Goal: Task Accomplishment & Management: Manage account settings

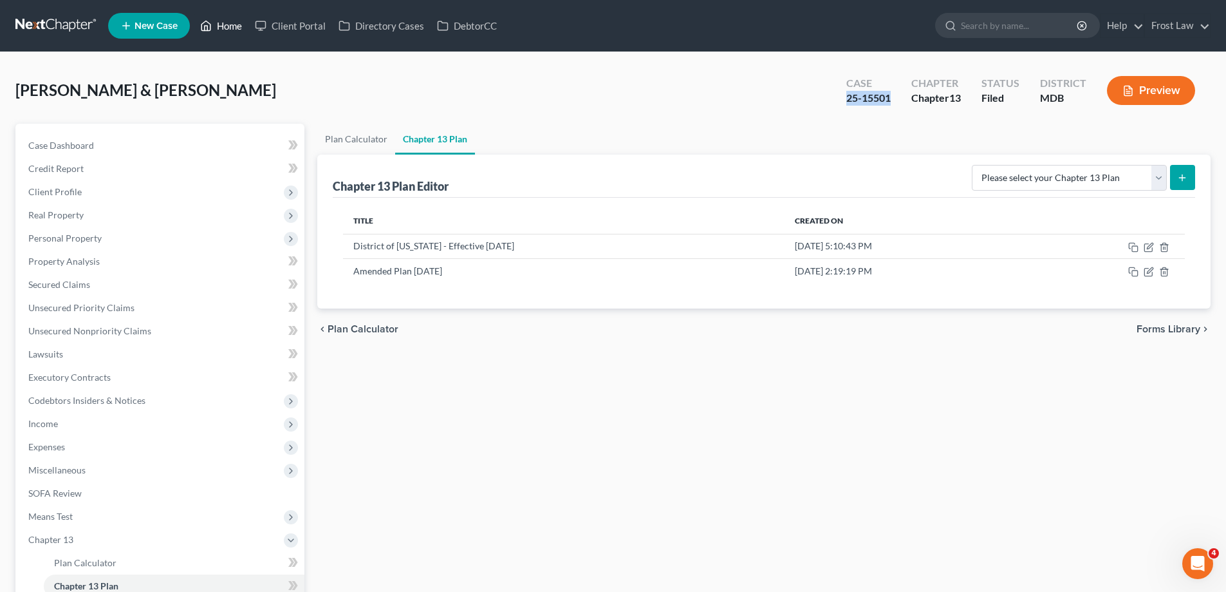
click at [231, 15] on link "Home" at bounding box center [221, 25] width 55 height 23
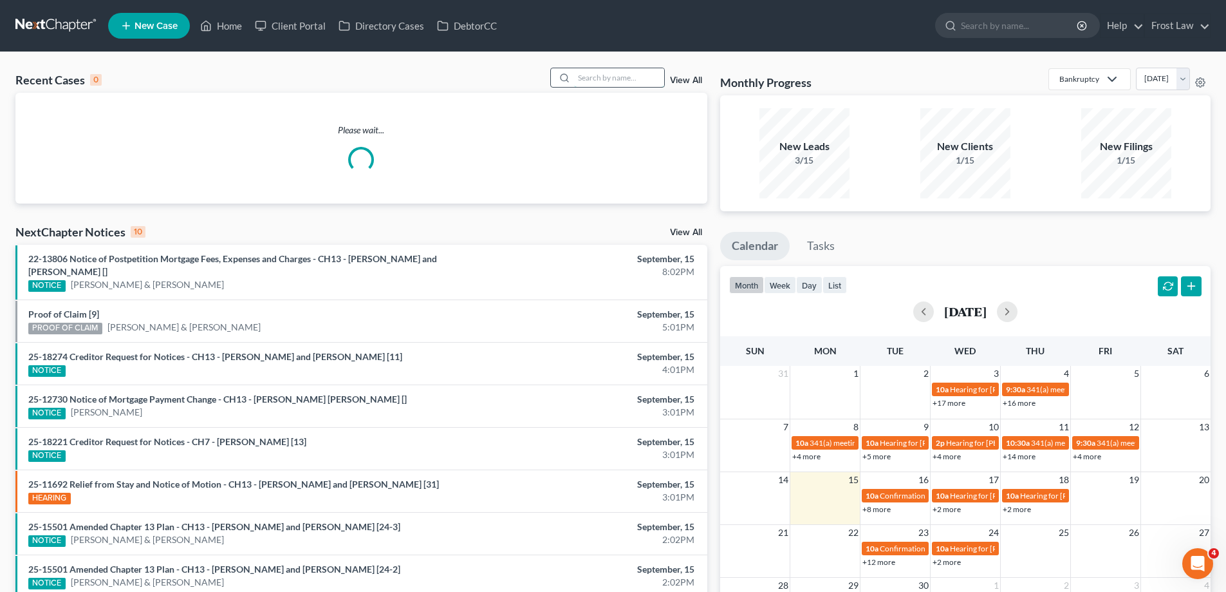
click at [599, 70] on input "search" at bounding box center [619, 77] width 90 height 19
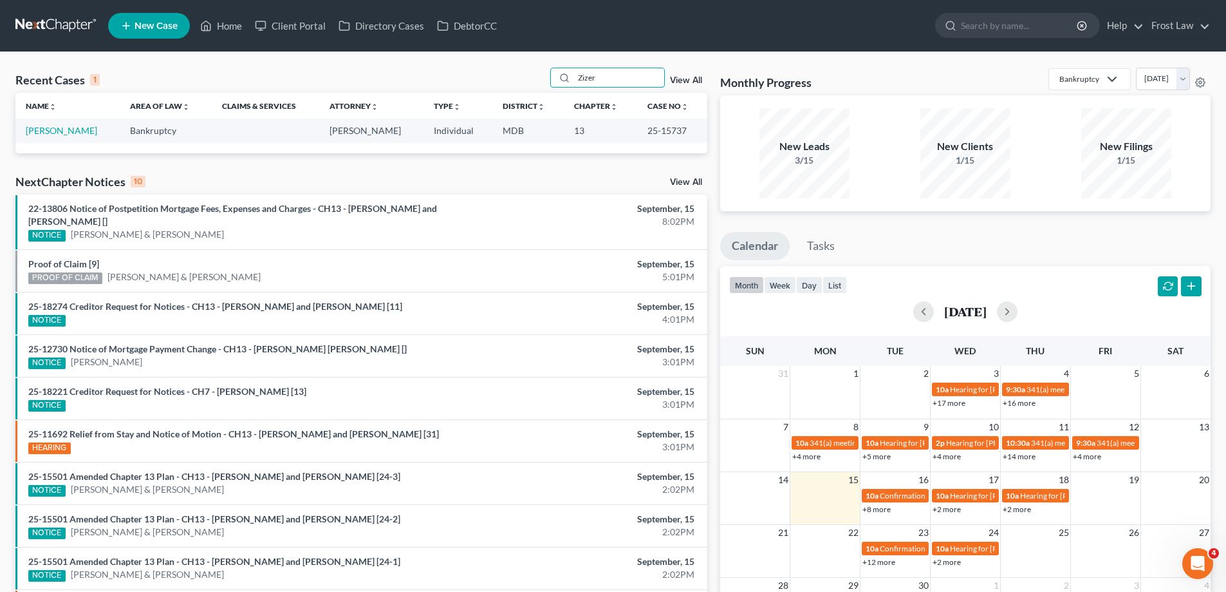
type input "Zizer"
drag, startPoint x: 688, startPoint y: 131, endPoint x: 642, endPoint y: 135, distance: 45.2
click at [642, 135] on td "25-15737" at bounding box center [672, 130] width 70 height 24
copy td "25-15737"
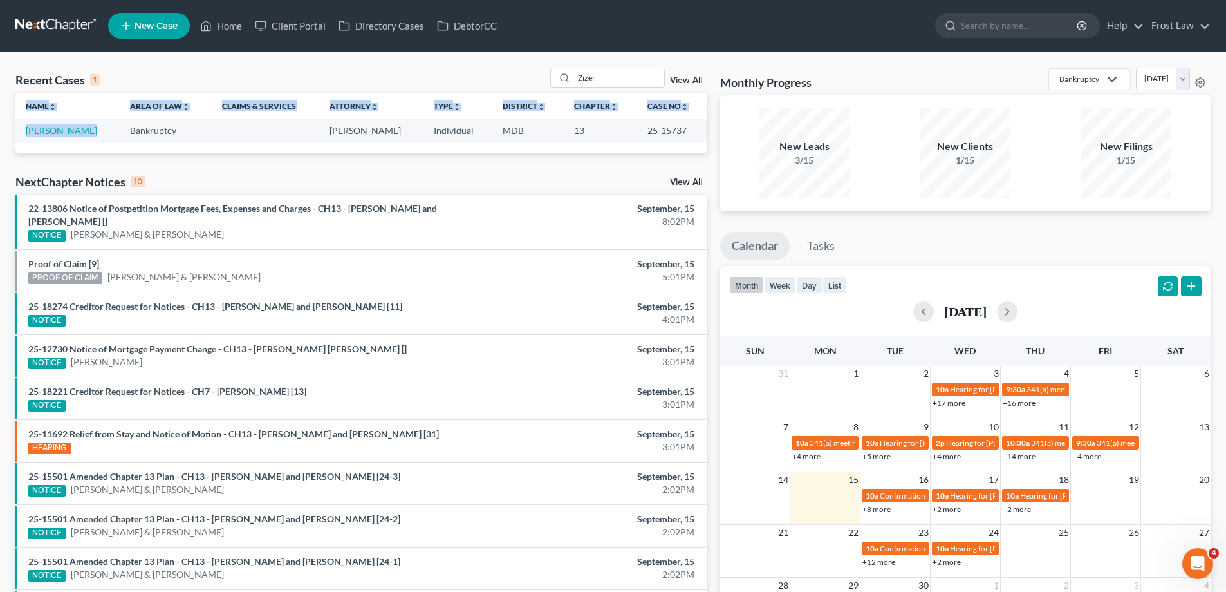
drag, startPoint x: 88, startPoint y: 132, endPoint x: 9, endPoint y: 133, distance: 79.2
click at [9, 133] on div "Recent Cases 1 Zizer View All Name unfold_more expand_more expand_less Area of …" at bounding box center [361, 386] width 705 height 637
click at [59, 135] on link "[PERSON_NAME]" at bounding box center [61, 130] width 71 height 11
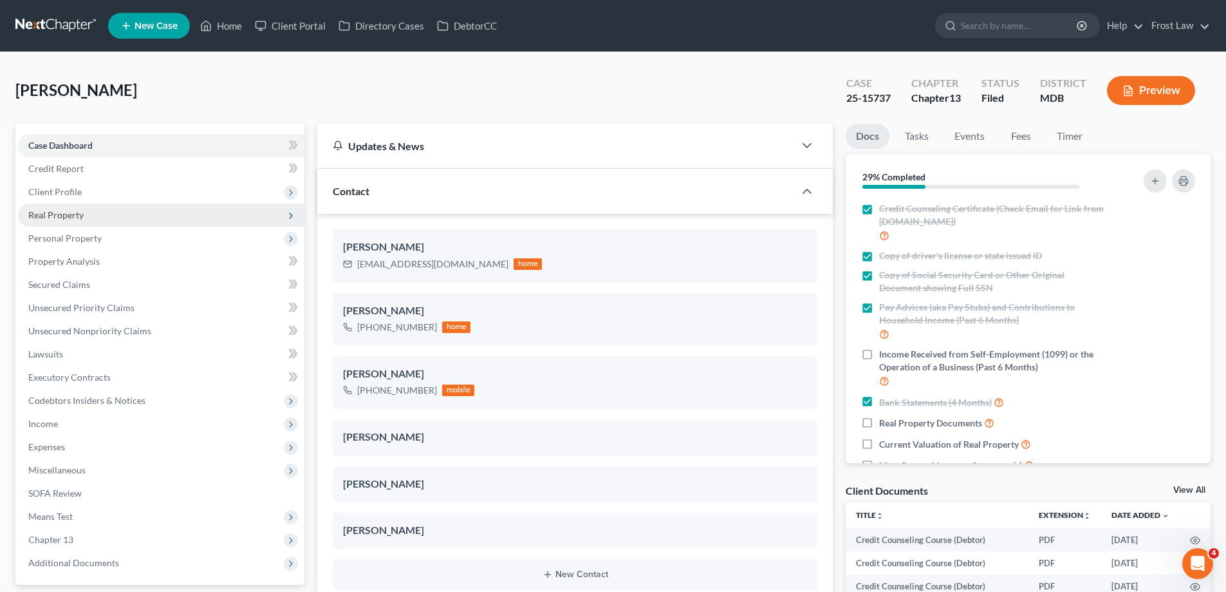
scroll to position [223, 0]
click at [123, 223] on span "Real Property" at bounding box center [161, 214] width 286 height 23
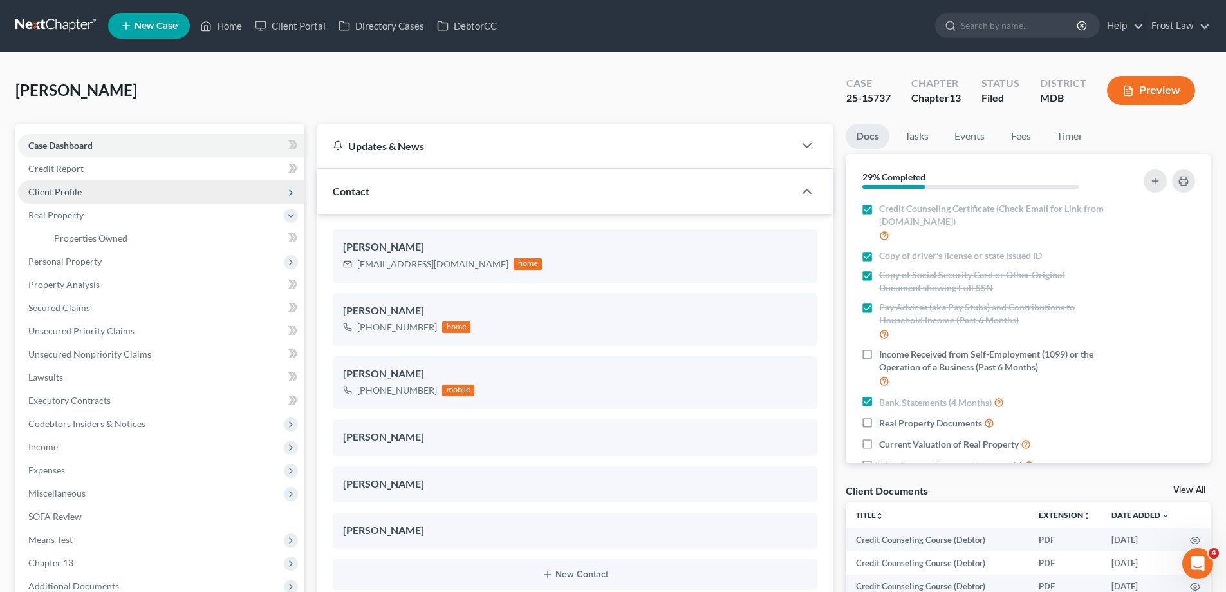
click at [95, 189] on span "Client Profile" at bounding box center [161, 191] width 286 height 23
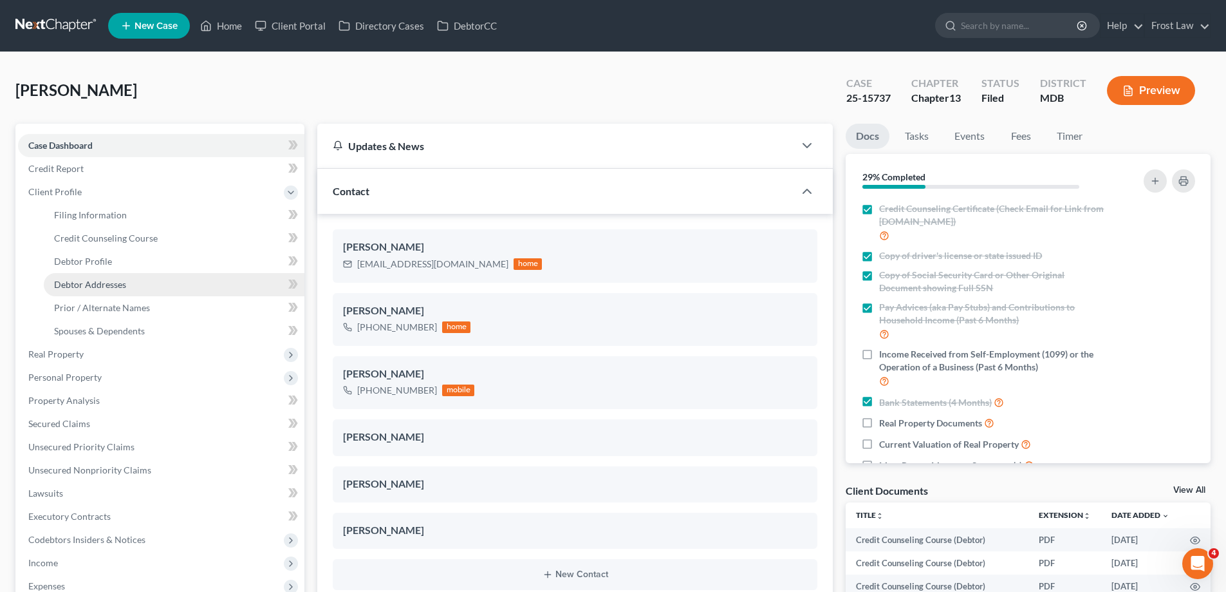
click at [107, 281] on span "Debtor Addresses" at bounding box center [90, 284] width 72 height 11
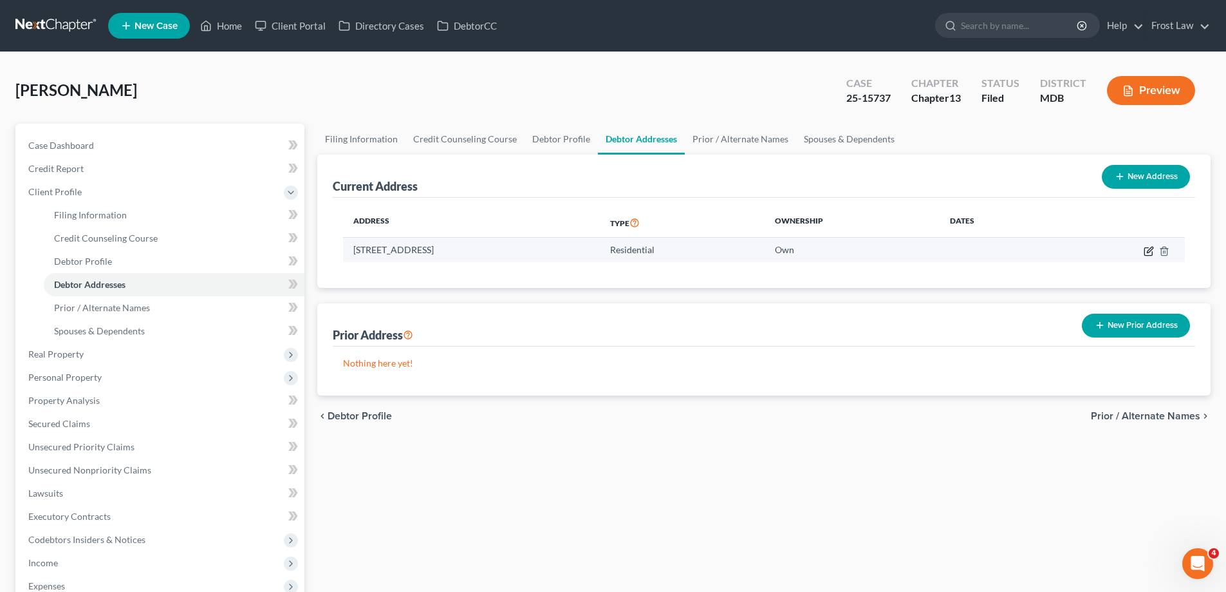
click at [1148, 249] on icon "button" at bounding box center [1149, 251] width 10 height 10
select select "21"
select select "16"
select select "0"
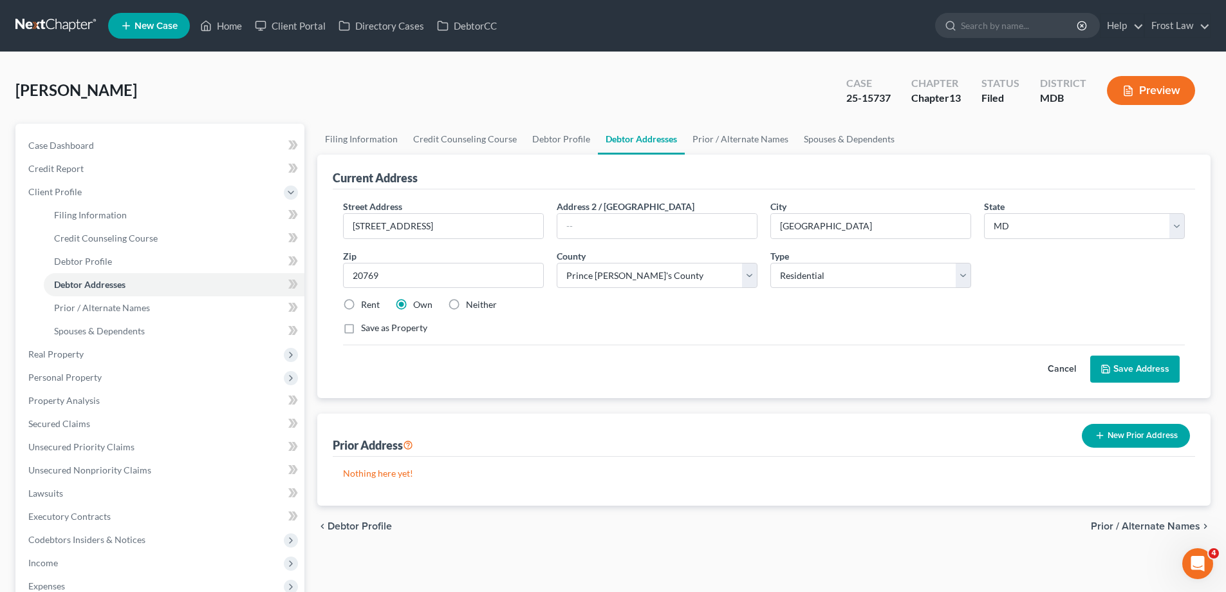
click at [1057, 370] on button "Cancel" at bounding box center [1062, 369] width 57 height 26
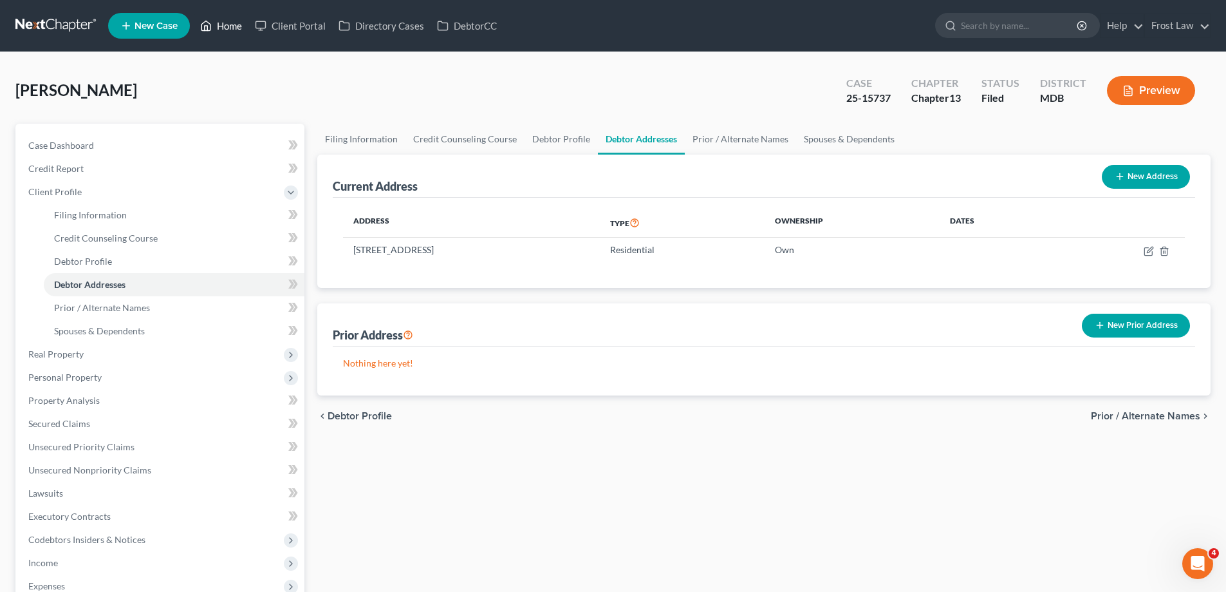
click at [241, 18] on link "Home" at bounding box center [221, 25] width 55 height 23
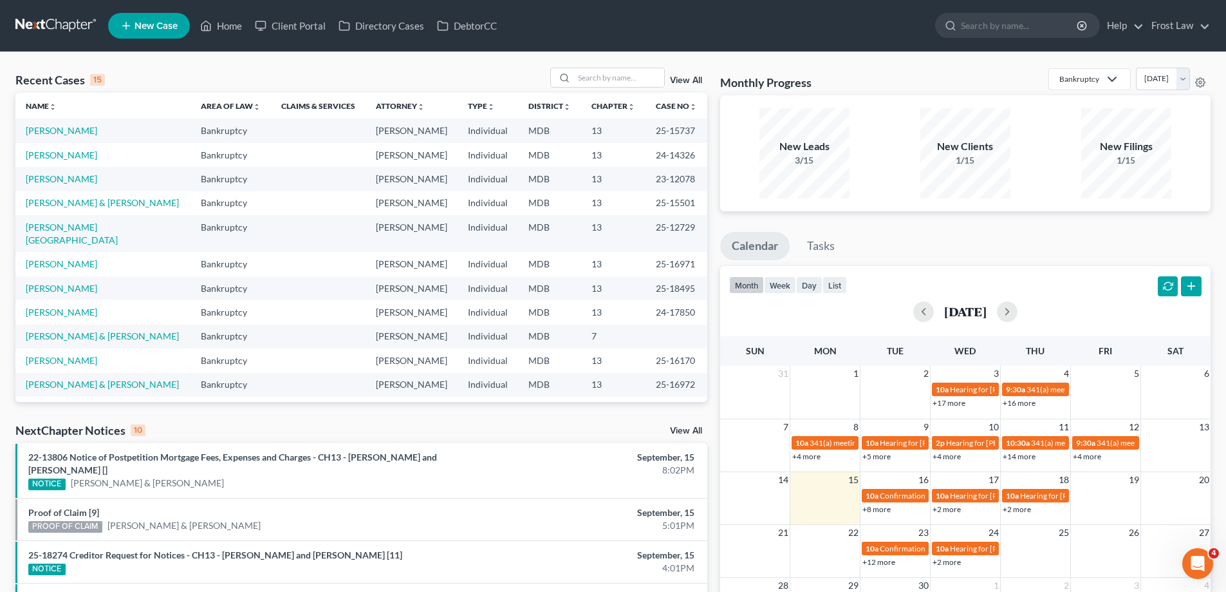
click at [588, 97] on th "Chapter unfold_more expand_more expand_less" at bounding box center [613, 106] width 64 height 26
click at [593, 81] on input "search" at bounding box center [619, 77] width 90 height 19
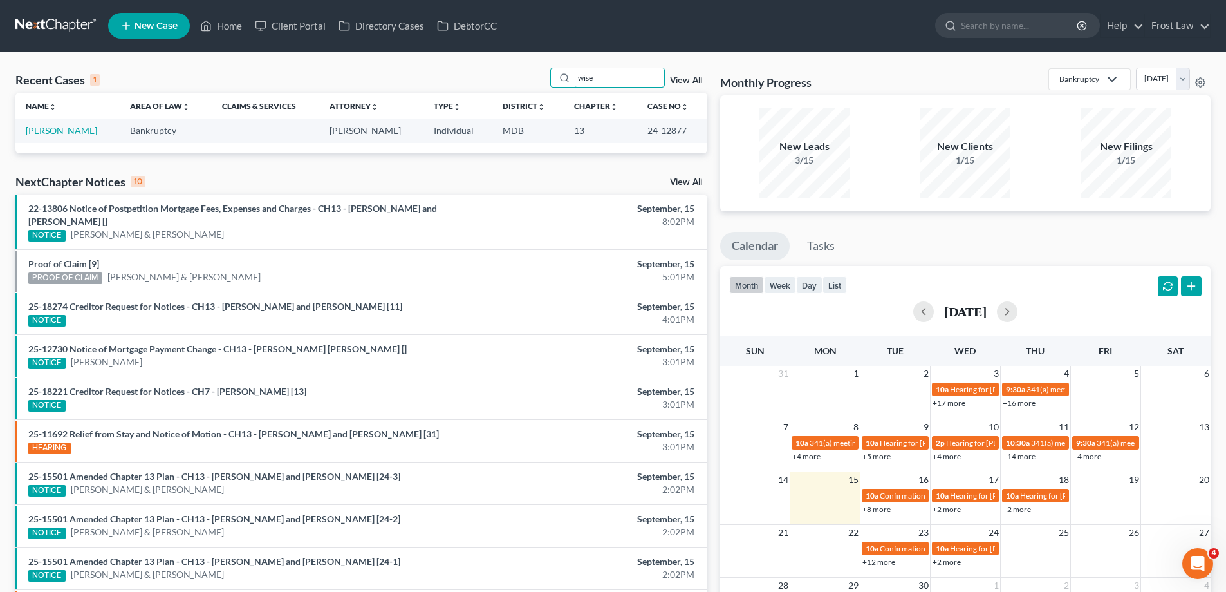
type input "wise"
click at [53, 128] on link "[PERSON_NAME]" at bounding box center [61, 130] width 71 height 11
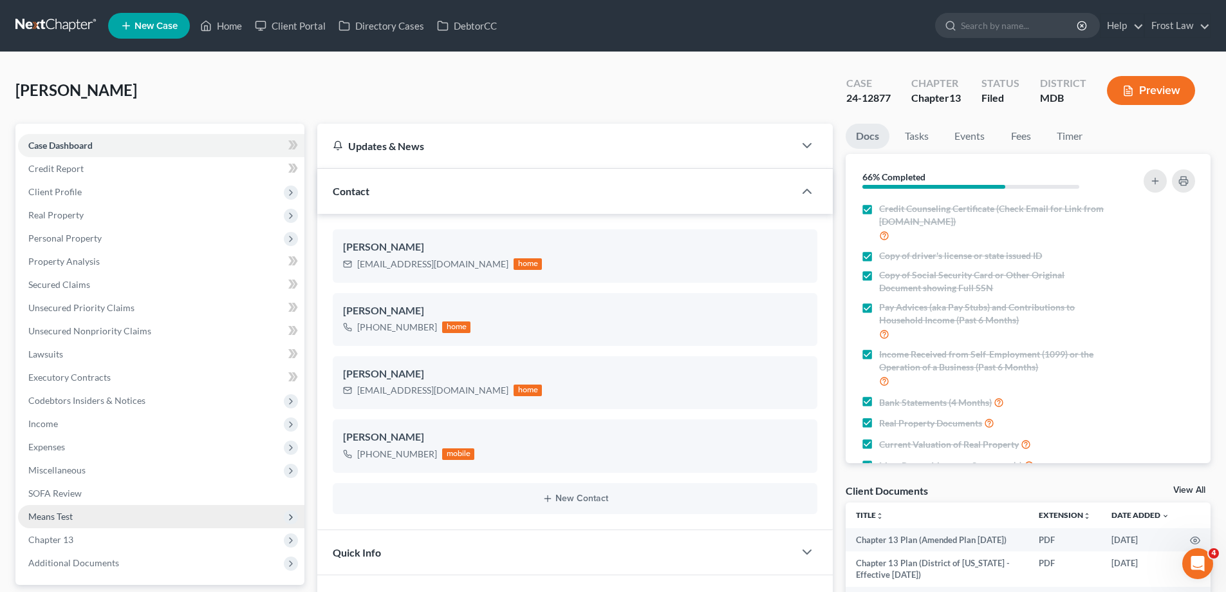
scroll to position [64, 0]
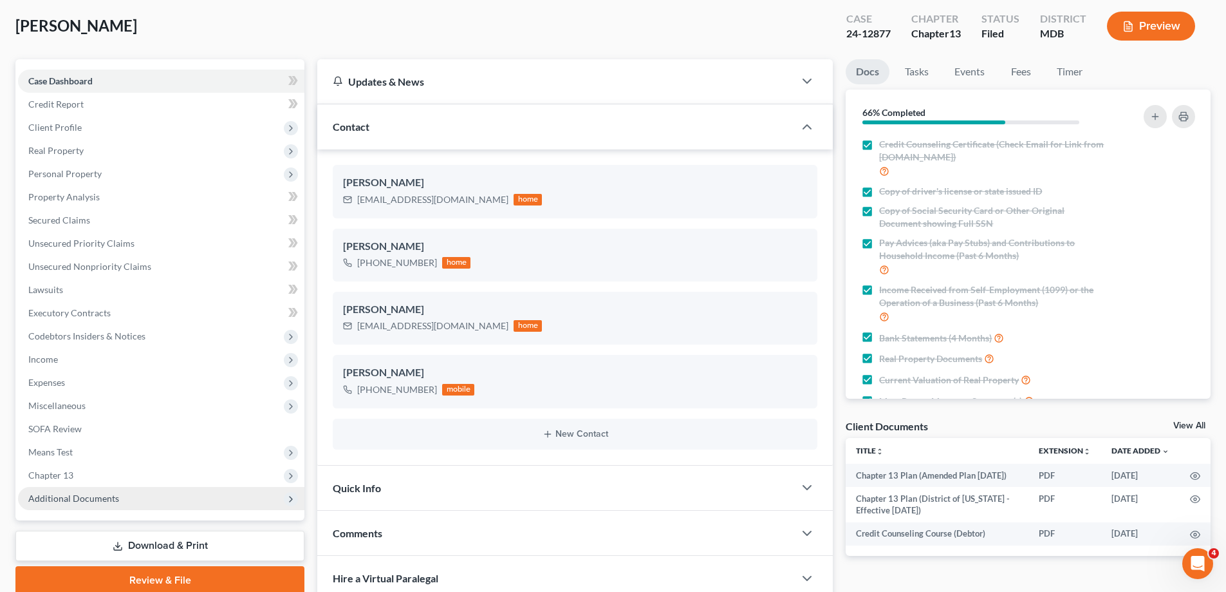
click at [115, 496] on span "Additional Documents" at bounding box center [73, 497] width 91 height 11
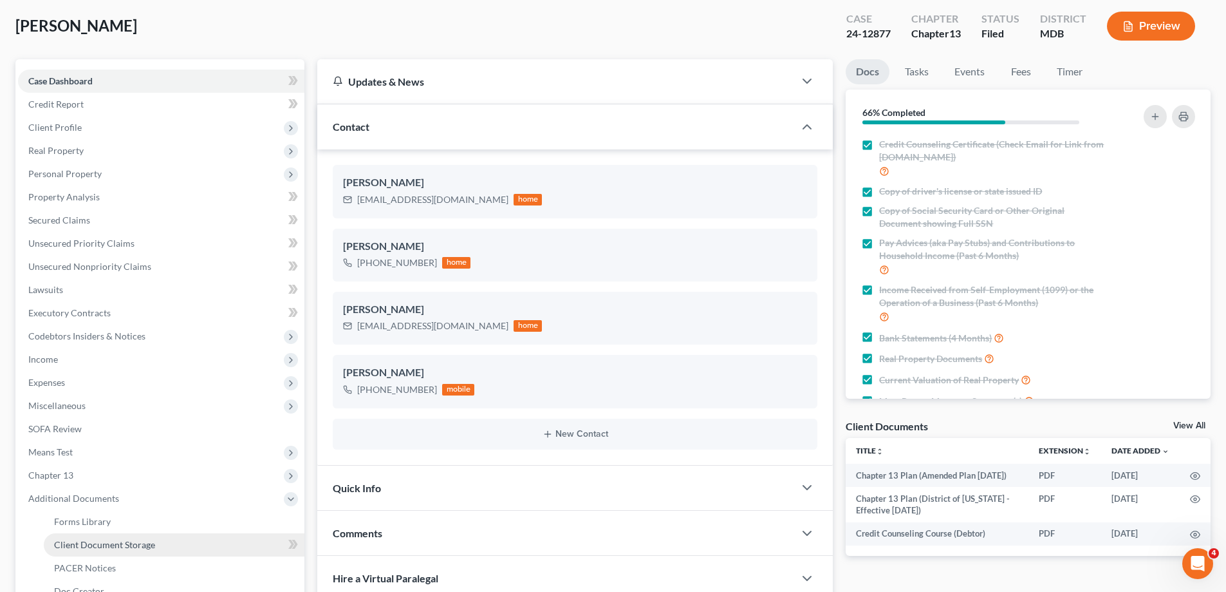
click at [117, 554] on link "Client Document Storage" at bounding box center [174, 544] width 261 height 23
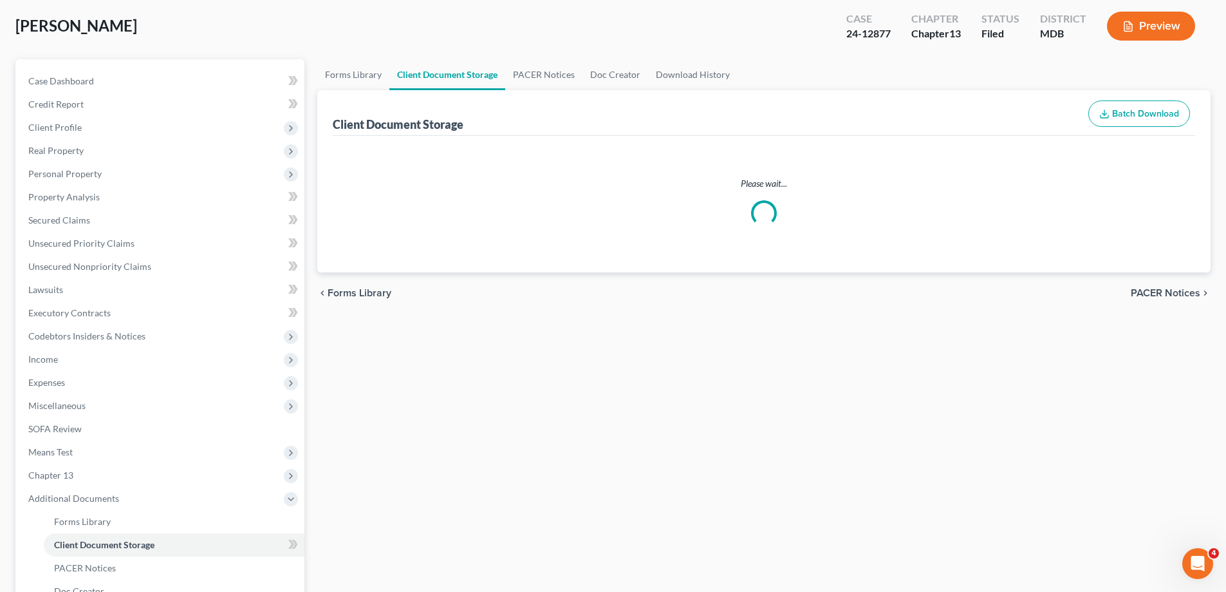
scroll to position [1, 0]
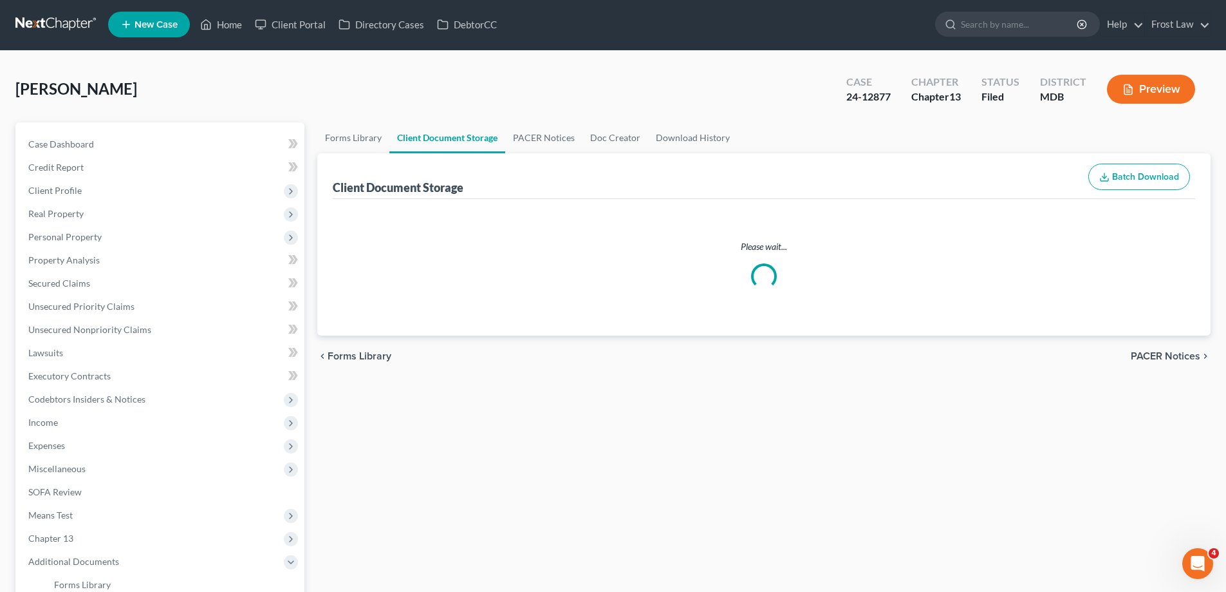
select select "14"
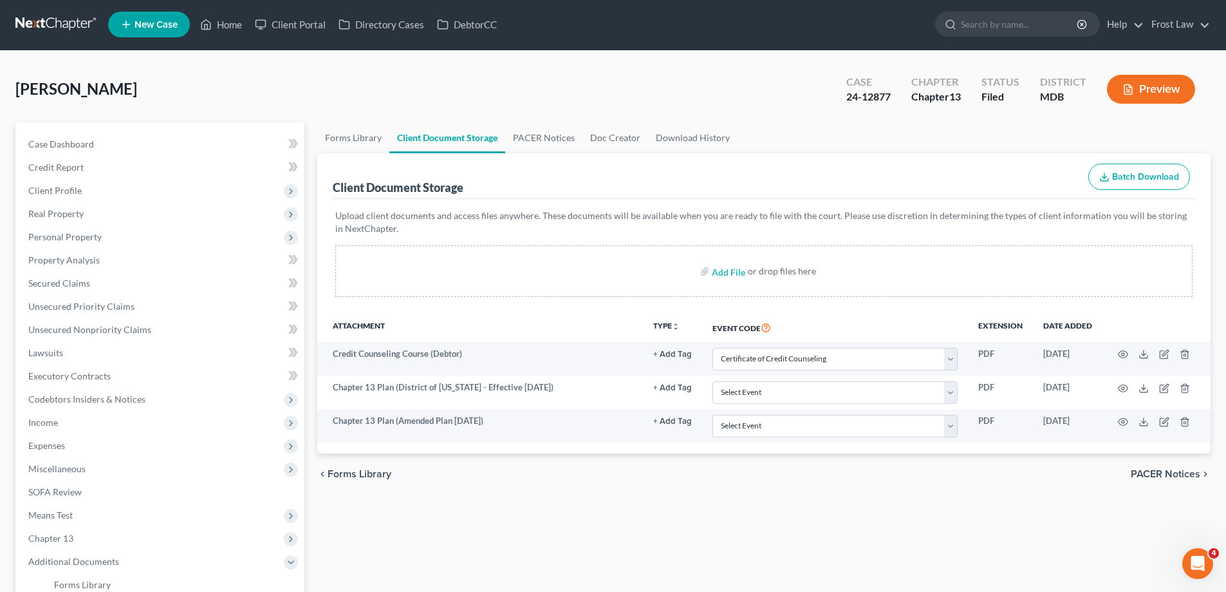
scroll to position [0, 0]
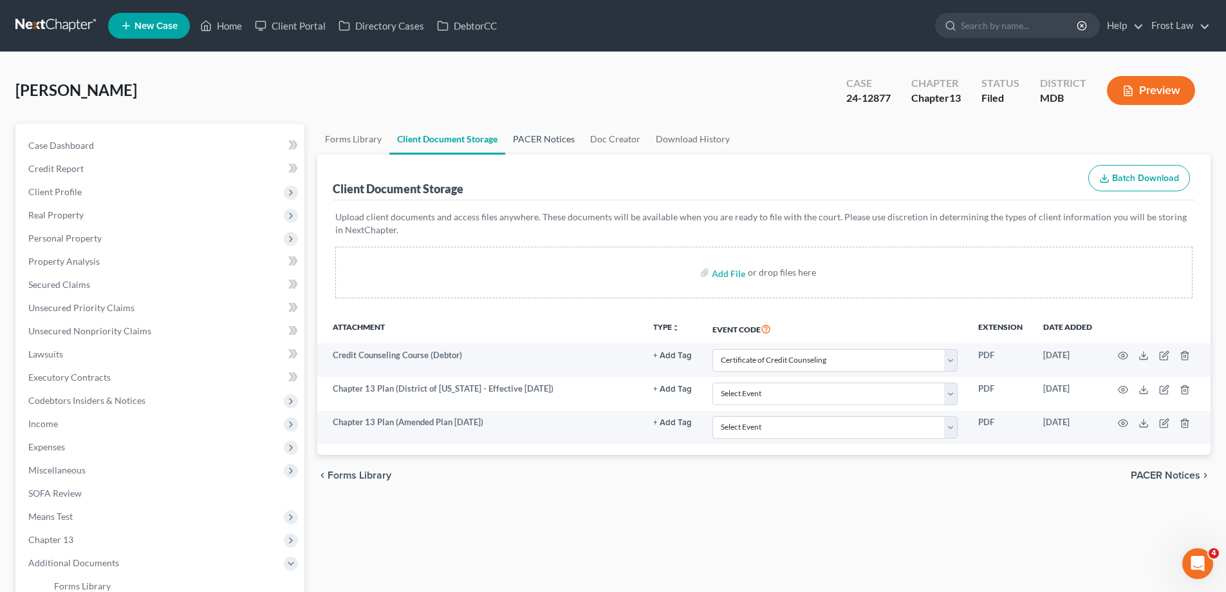
click at [510, 141] on link "PACER Notices" at bounding box center [543, 139] width 77 height 31
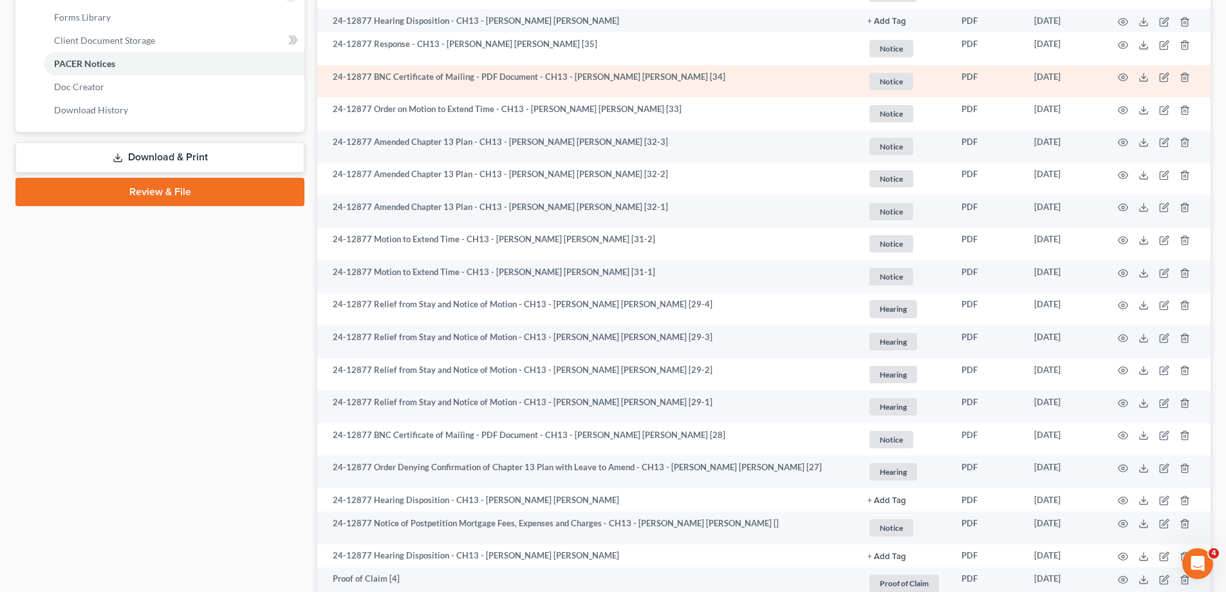
scroll to position [579, 0]
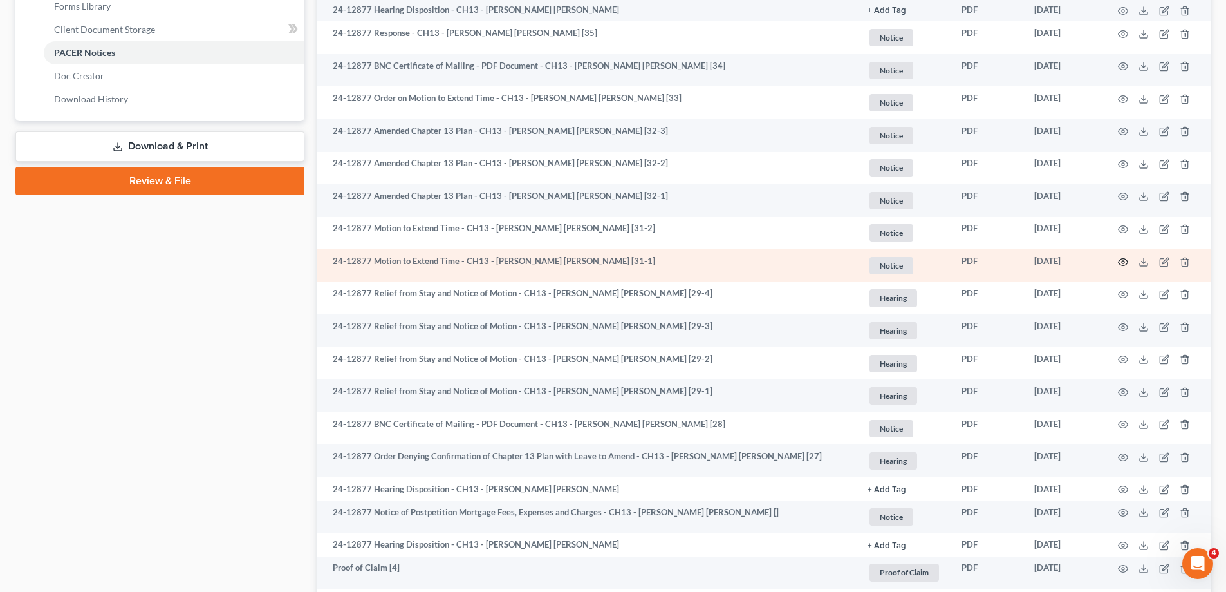
click at [1123, 261] on circle "button" at bounding box center [1123, 262] width 3 height 3
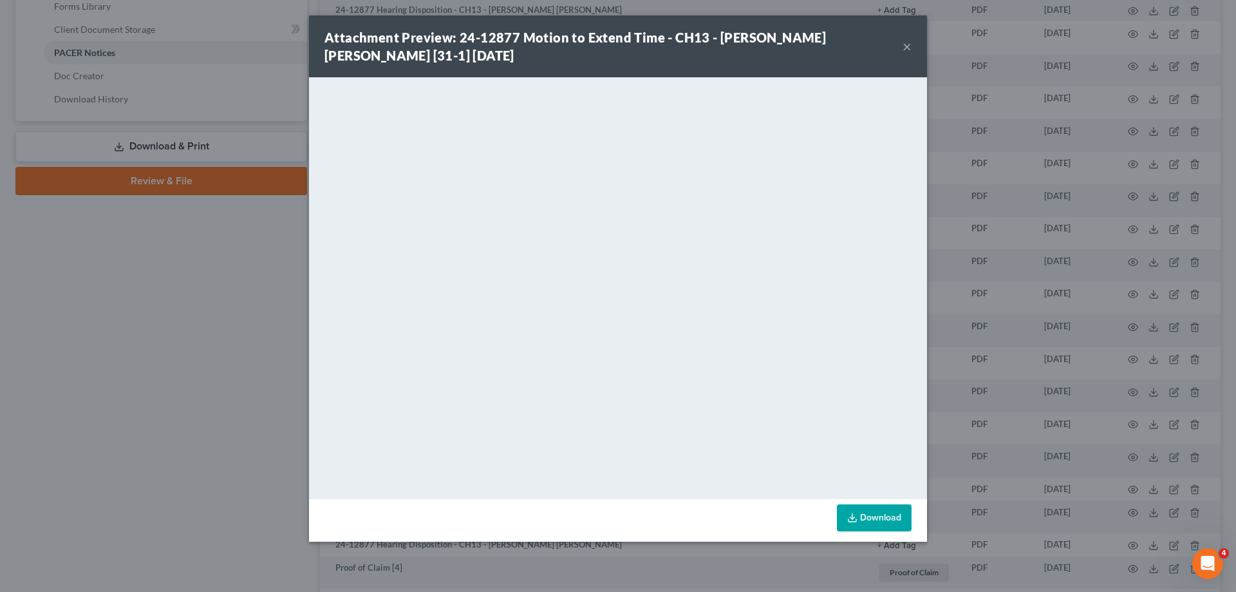
click at [903, 47] on button "×" at bounding box center [907, 46] width 9 height 15
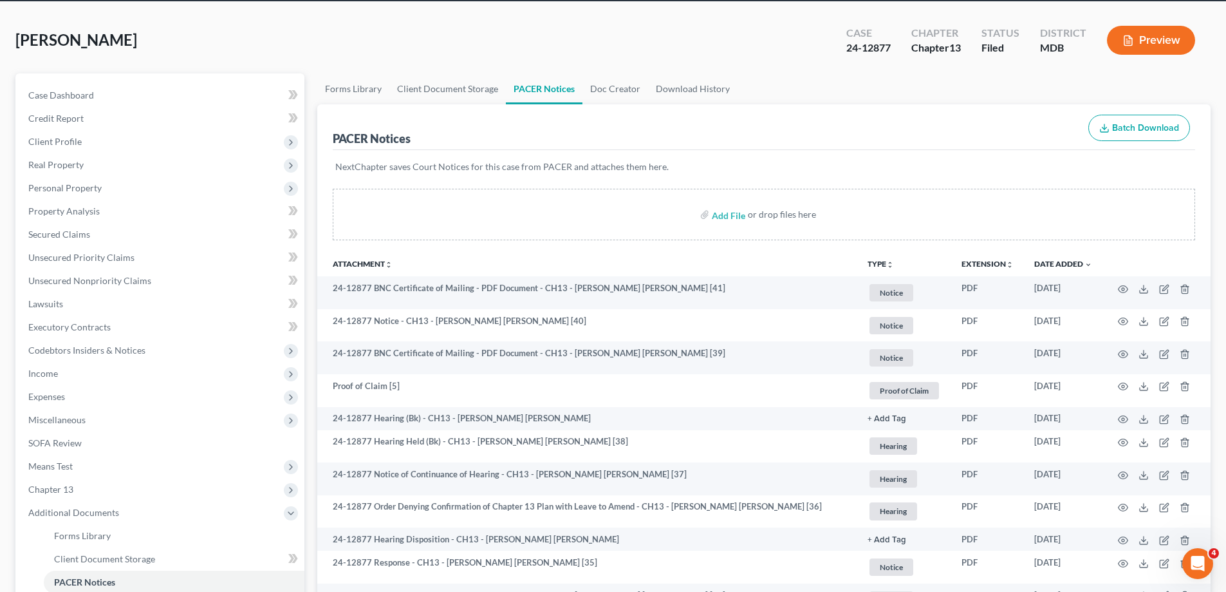
scroll to position [0, 0]
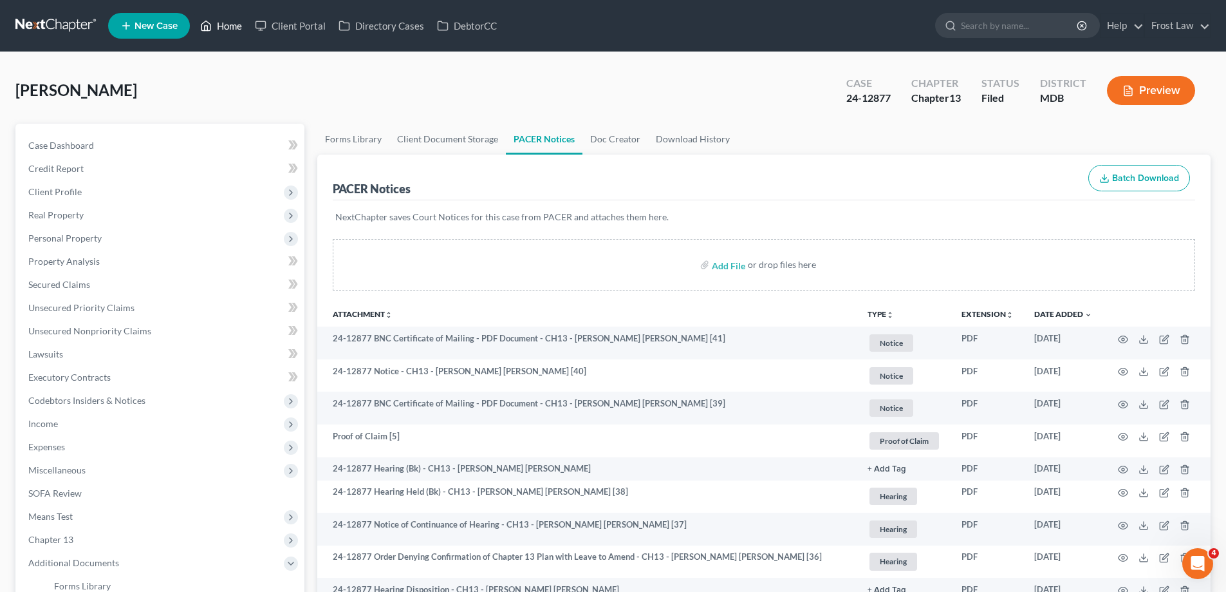
click at [215, 19] on link "Home" at bounding box center [221, 25] width 55 height 23
